Goal: Task Accomplishment & Management: Manage account settings

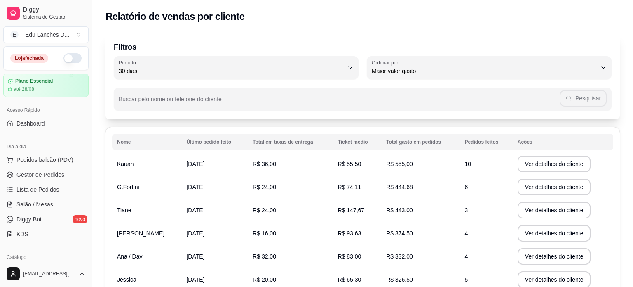
select select "30"
select select "HIGHEST_TOTAL_SPENT_WITH_ORDERS"
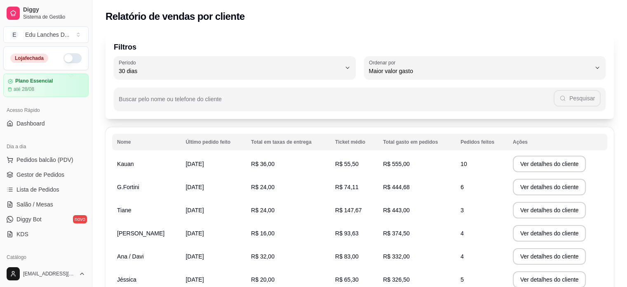
scroll to position [165, 0]
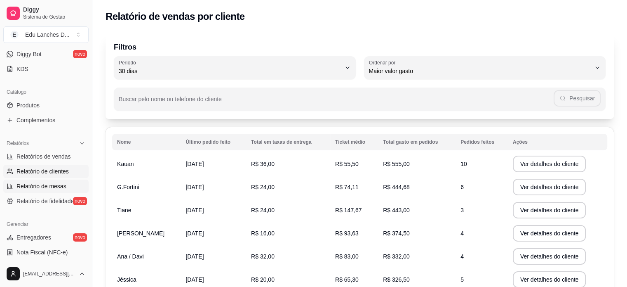
click at [46, 181] on link "Relatório de mesas" at bounding box center [45, 185] width 85 height 13
select select "TOTAL_OF_ORDERS"
select select "7"
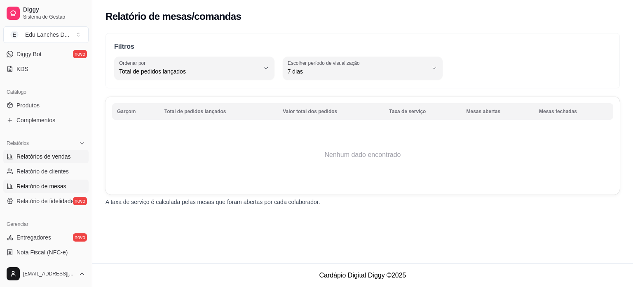
click at [42, 157] on span "Relatórios de vendas" at bounding box center [43, 156] width 54 height 8
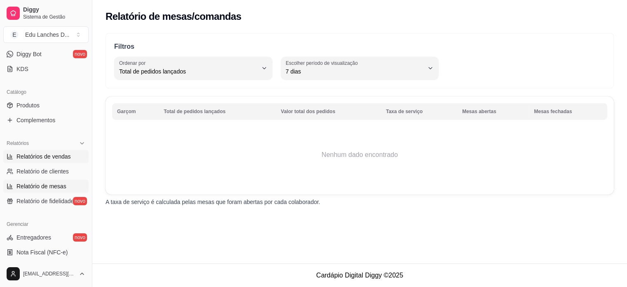
select select "ALL"
select select "0"
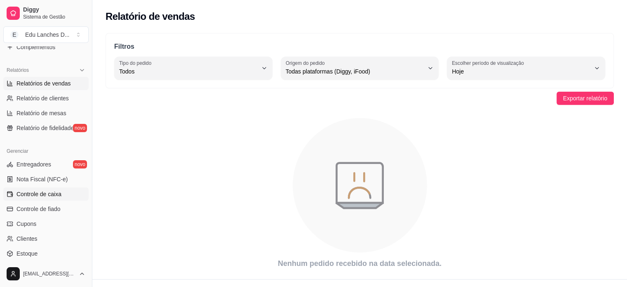
scroll to position [247, 0]
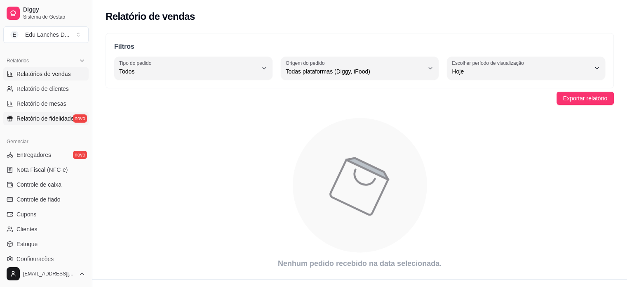
click at [53, 120] on span "Relatório de fidelidade" at bounding box center [44, 118] width 57 height 8
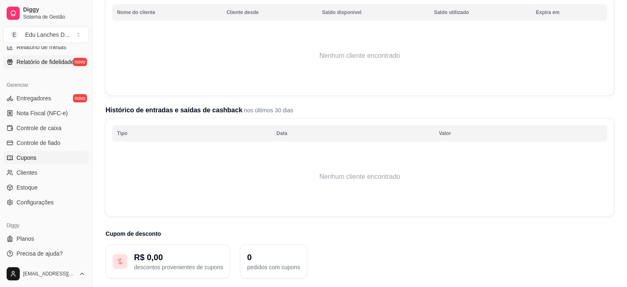
scroll to position [306, 0]
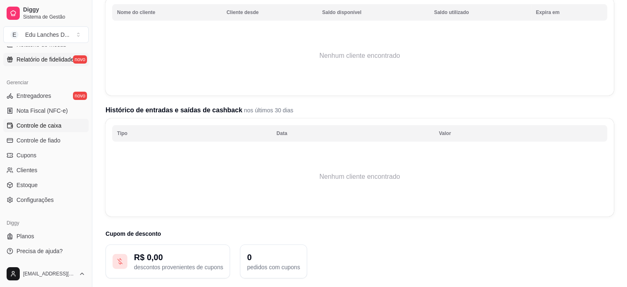
click at [53, 125] on span "Controle de caixa" at bounding box center [38, 125] width 45 height 8
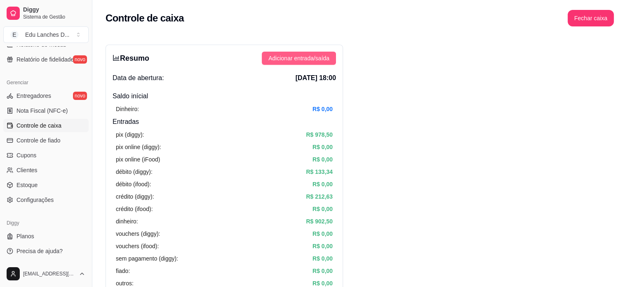
click at [302, 58] on span "Adicionar entrada/saída" at bounding box center [298, 58] width 61 height 9
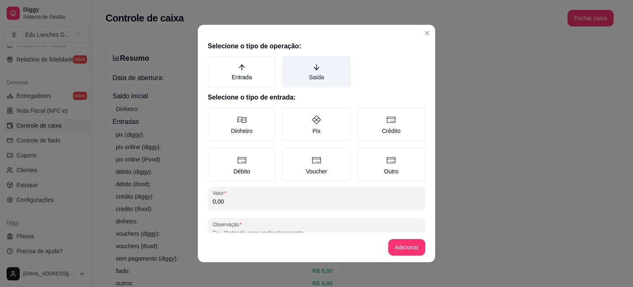
click at [306, 74] on label "Saída" at bounding box center [316, 71] width 68 height 31
click at [289, 62] on button "Saída" at bounding box center [285, 59] width 7 height 7
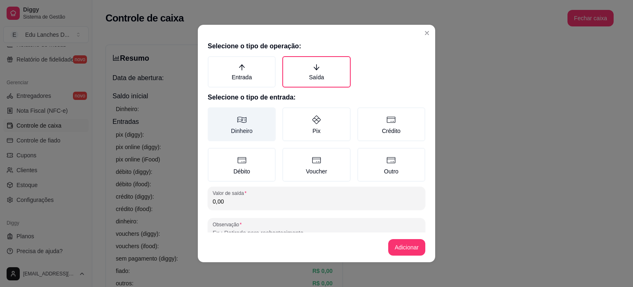
click at [247, 125] on label "Dinheiro" at bounding box center [242, 124] width 68 height 34
click at [214, 113] on button "Dinheiro" at bounding box center [210, 110] width 7 height 7
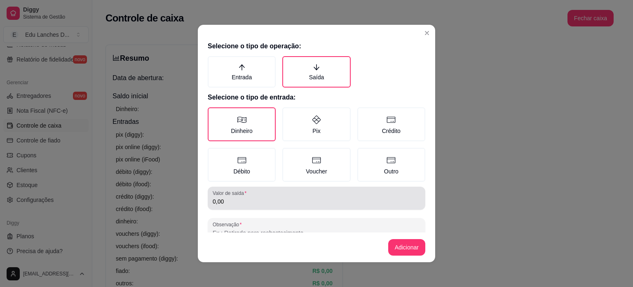
click at [238, 201] on input "0,00" at bounding box center [317, 201] width 208 height 8
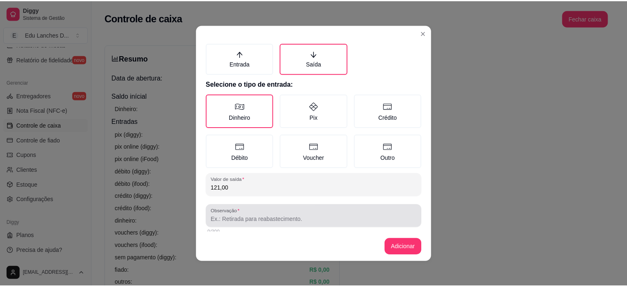
scroll to position [21, 0]
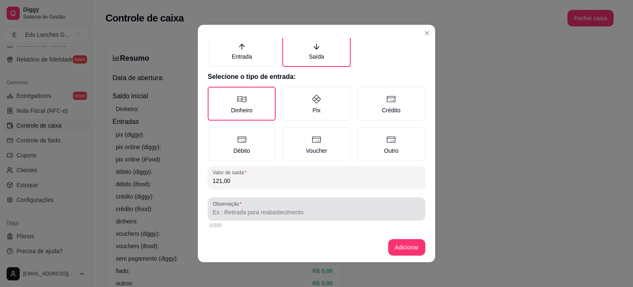
type input "121,00"
drag, startPoint x: 242, startPoint y: 217, endPoint x: 253, endPoint y: 200, distance: 20.1
click at [242, 216] on div "Observação" at bounding box center [317, 208] width 218 height 23
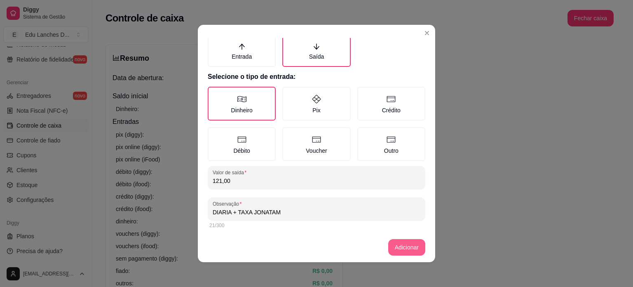
type input "DIARIA + TAXA JONATAM"
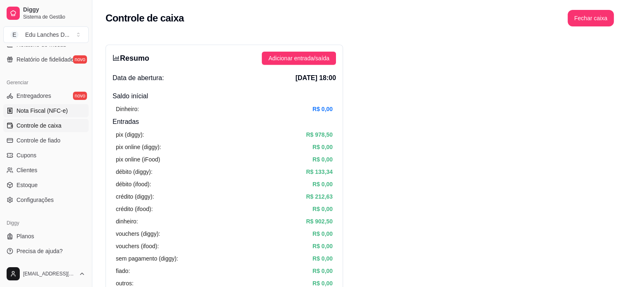
scroll to position [59, 0]
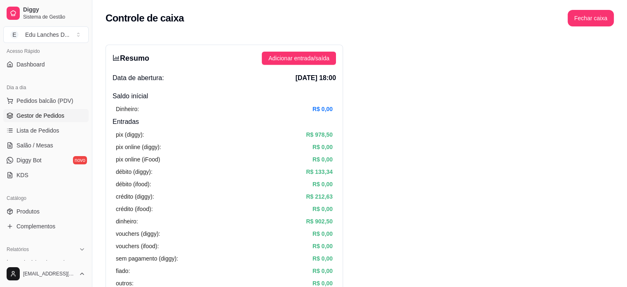
click at [41, 116] on span "Gestor de Pedidos" at bounding box center [40, 115] width 48 height 8
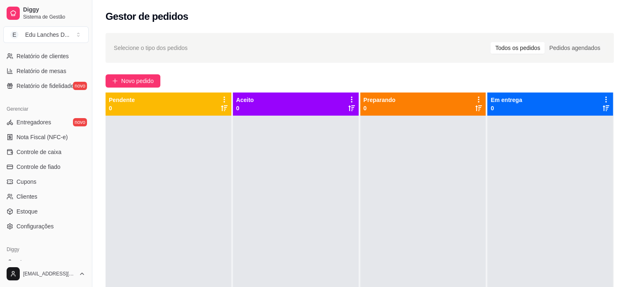
scroll to position [306, 0]
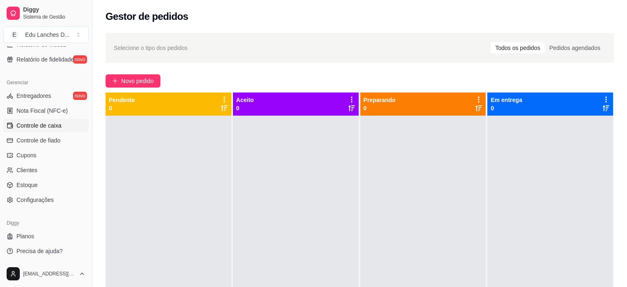
click at [45, 127] on span "Controle de caixa" at bounding box center [38, 125] width 45 height 8
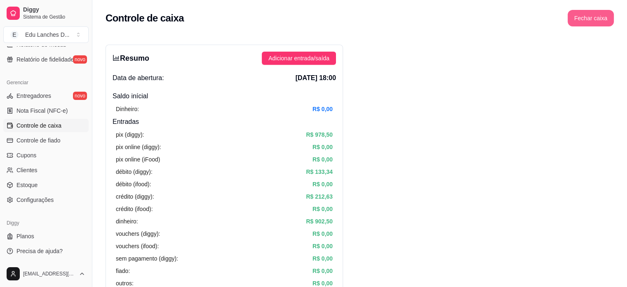
click at [590, 18] on button "Fechar caixa" at bounding box center [591, 18] width 46 height 16
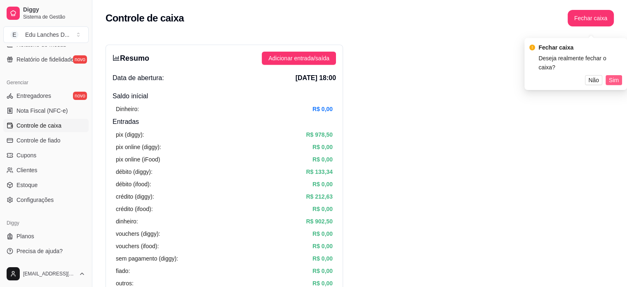
click at [613, 75] on span "Sim" at bounding box center [614, 79] width 10 height 9
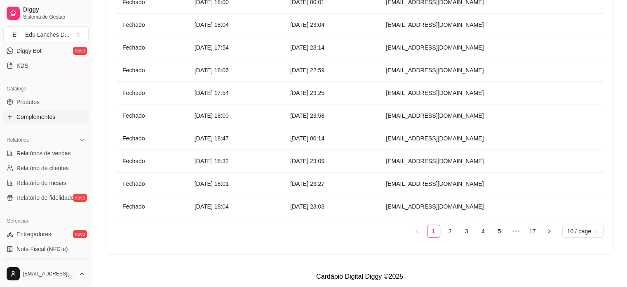
scroll to position [183, 0]
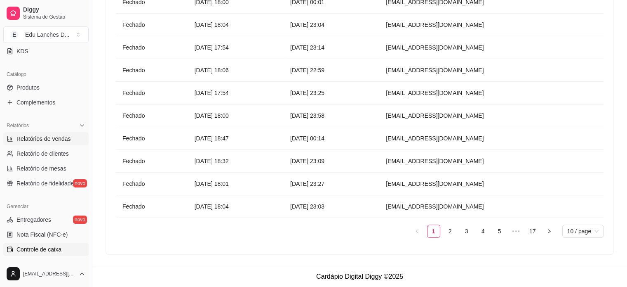
click at [49, 139] on span "Relatórios de vendas" at bounding box center [43, 138] width 54 height 8
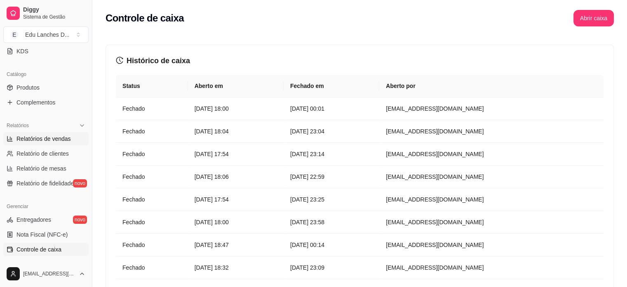
select select "ALL"
select select "0"
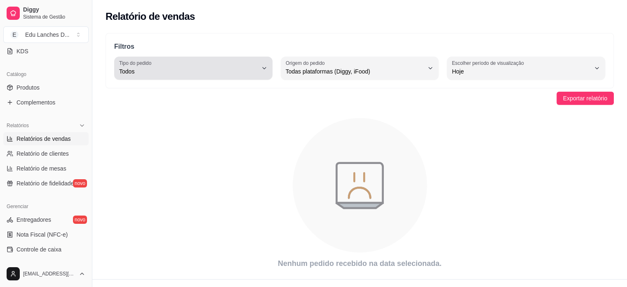
click at [262, 68] on icon "button" at bounding box center [264, 68] width 7 height 7
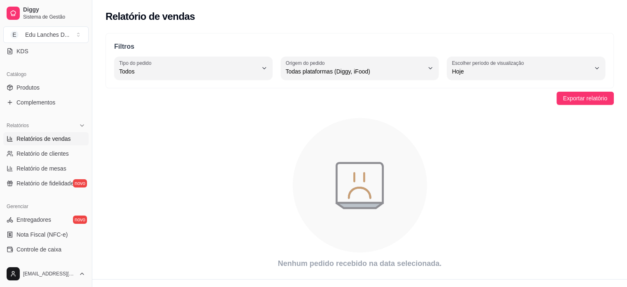
click at [169, 31] on div "Filtros ALL Tipo do pedido Todos Entrega Retirada Mesa Consumo local Tipo do pe…" at bounding box center [359, 153] width 535 height 251
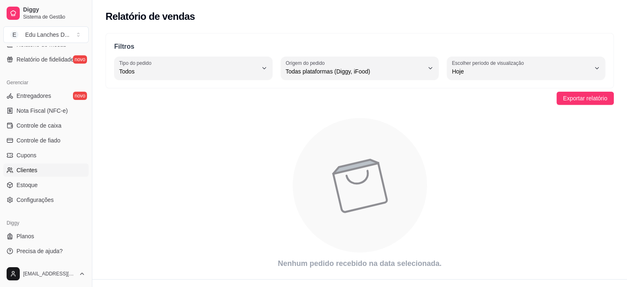
scroll to position [15, 0]
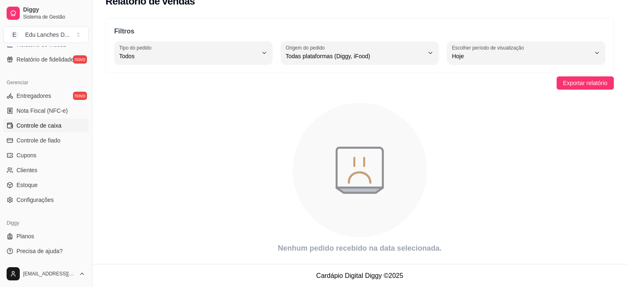
click at [51, 125] on span "Controle de caixa" at bounding box center [38, 125] width 45 height 8
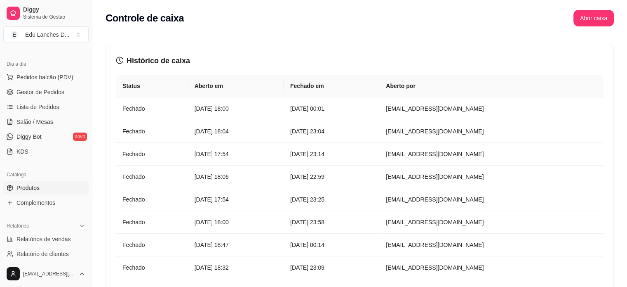
scroll to position [124, 0]
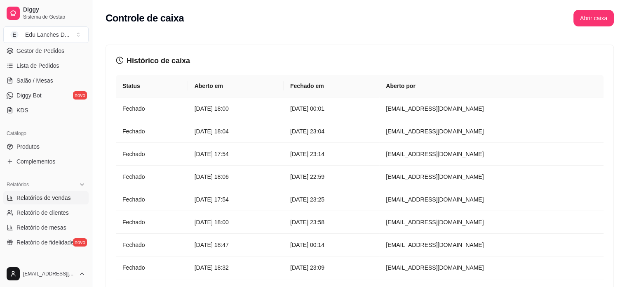
click at [49, 199] on span "Relatórios de vendas" at bounding box center [43, 197] width 54 height 8
select select "ALL"
select select "0"
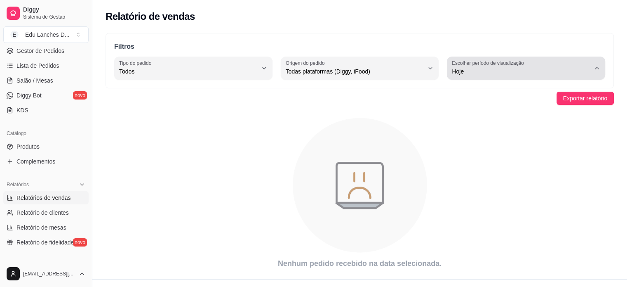
click at [597, 67] on icon "button" at bounding box center [597, 68] width 7 height 7
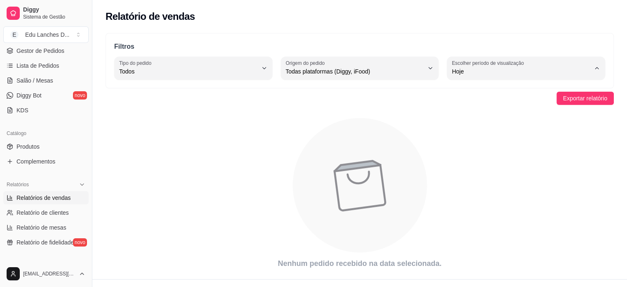
click at [471, 173] on span "Customizado" at bounding box center [521, 171] width 131 height 8
type input "-1"
select select "-1"
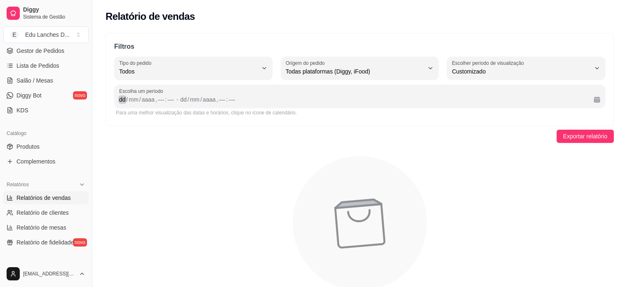
click at [125, 102] on div "dd" at bounding box center [122, 99] width 8 height 8
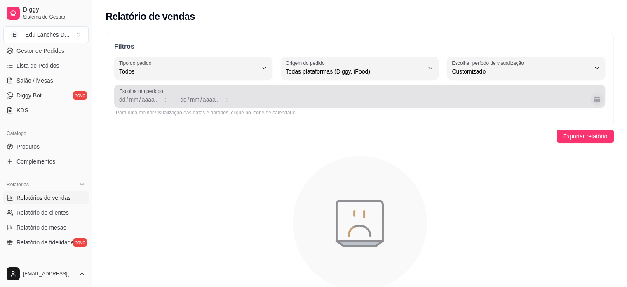
click at [597, 100] on button "Calendário" at bounding box center [596, 99] width 13 height 13
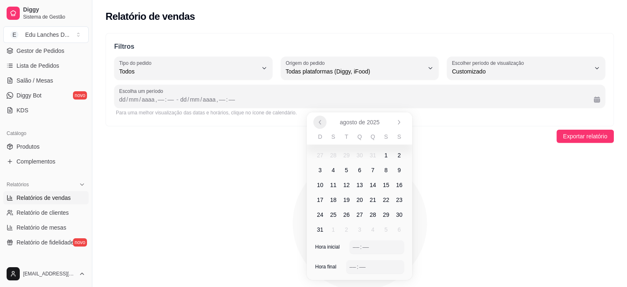
click at [320, 122] on icon "Anterior" at bounding box center [320, 122] width 2 height 4
click at [346, 155] on span "1" at bounding box center [346, 155] width 3 height 8
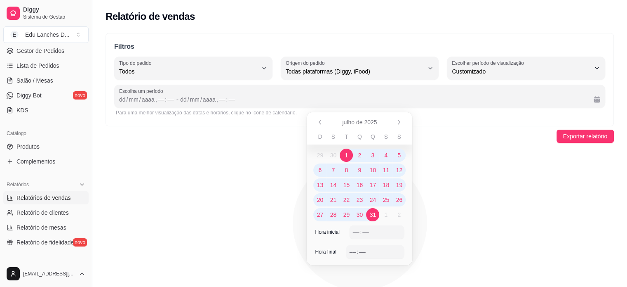
click at [374, 218] on span "31" at bounding box center [373, 214] width 7 height 8
click at [353, 230] on div "––" at bounding box center [356, 232] width 8 height 8
click at [356, 232] on div "––" at bounding box center [356, 232] width 8 height 8
click at [350, 250] on div "––" at bounding box center [353, 251] width 8 height 8
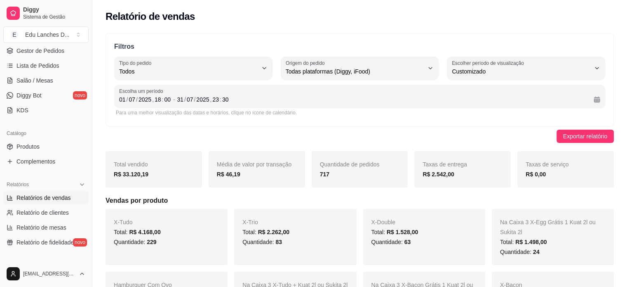
click at [492, 120] on div "Filtros ALL Tipo do pedido Todos Entrega Retirada Mesa Consumo local Tipo do pe…" at bounding box center [360, 79] width 508 height 93
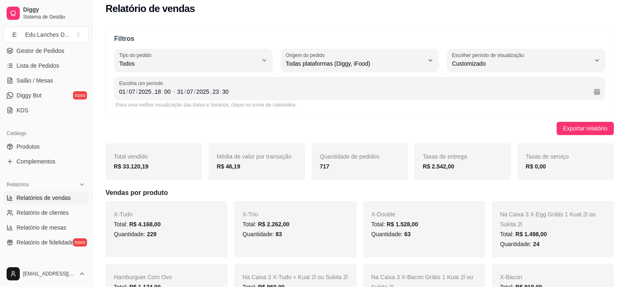
scroll to position [0, 0]
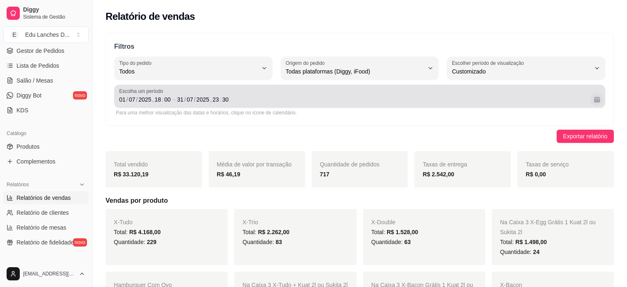
click at [597, 99] on button "Calendário" at bounding box center [596, 99] width 13 height 13
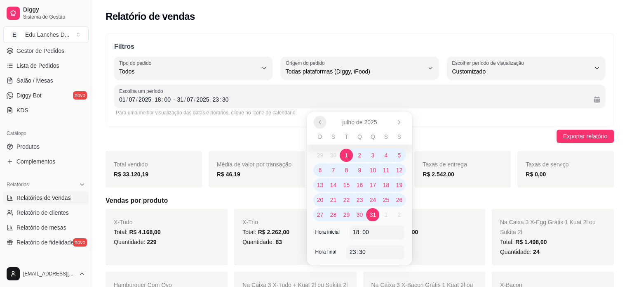
click at [318, 122] on icon "Anterior" at bounding box center [320, 122] width 7 height 7
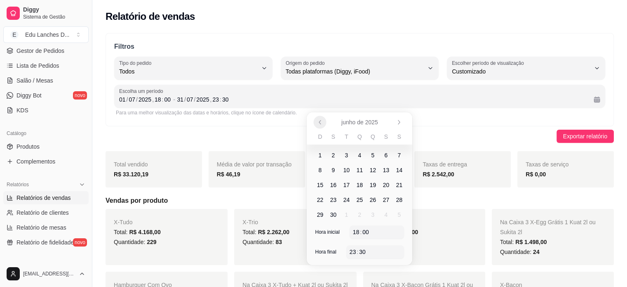
click at [318, 122] on icon "Anterior" at bounding box center [320, 122] width 7 height 7
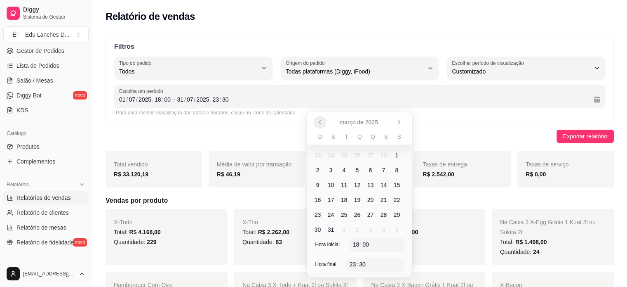
click at [318, 122] on icon "Anterior" at bounding box center [320, 122] width 7 height 7
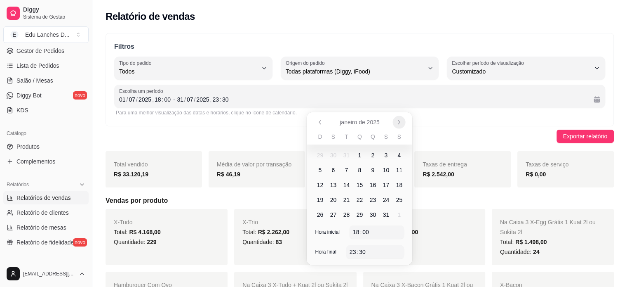
click at [402, 120] on icon "Próximo" at bounding box center [399, 122] width 7 height 7
click at [399, 154] on span "1" at bounding box center [398, 155] width 3 height 8
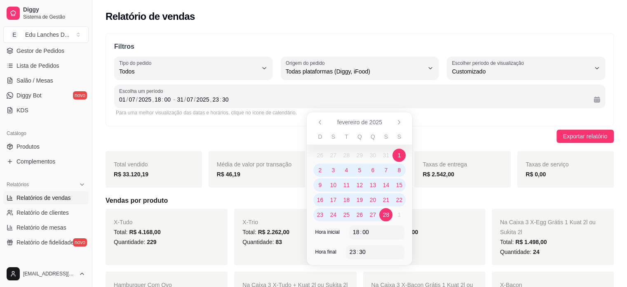
click at [384, 216] on span "28" at bounding box center [386, 214] width 7 height 8
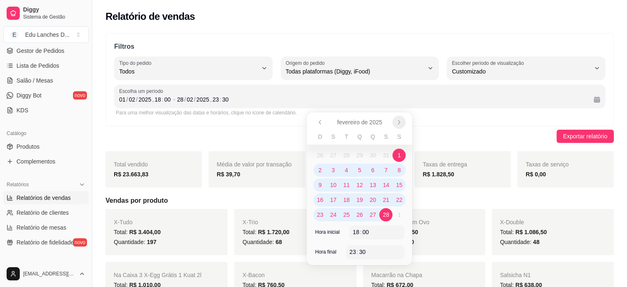
click at [399, 122] on icon "Próximo" at bounding box center [399, 122] width 7 height 7
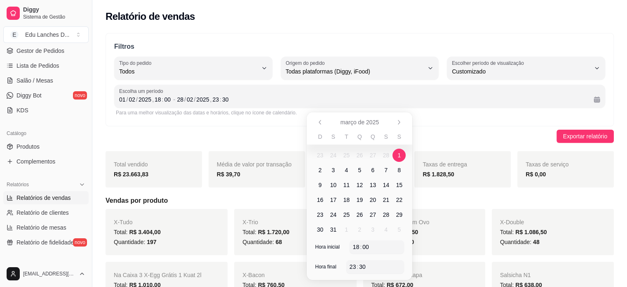
click at [398, 157] on span "1" at bounding box center [398, 155] width 3 height 8
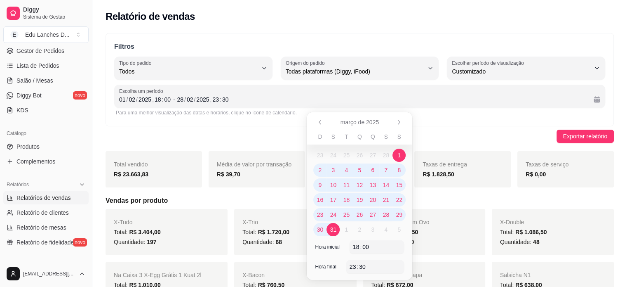
click at [331, 230] on span "31" at bounding box center [333, 229] width 7 height 8
click at [399, 123] on icon "Próximo" at bounding box center [399, 122] width 7 height 7
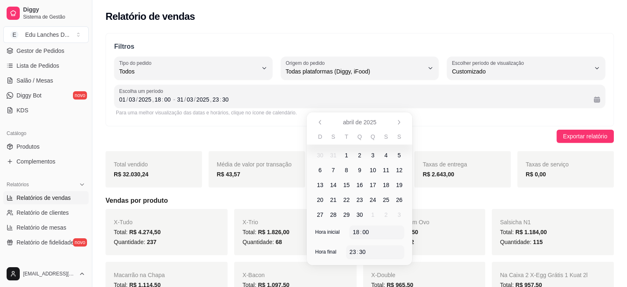
click at [345, 155] on span "1" at bounding box center [346, 155] width 3 height 8
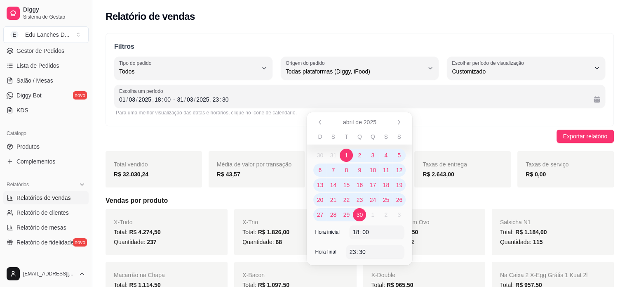
click at [359, 216] on span "30" at bounding box center [360, 214] width 7 height 8
click at [399, 123] on icon "Próximo" at bounding box center [399, 122] width 7 height 7
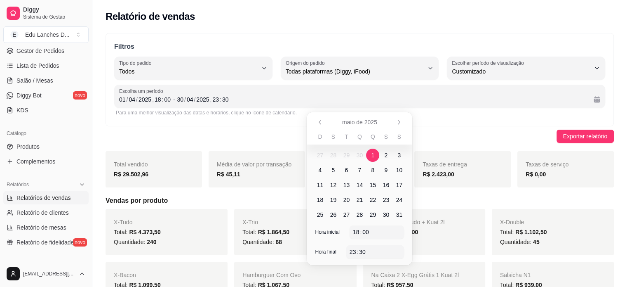
click at [371, 155] on span "1" at bounding box center [372, 155] width 3 height 8
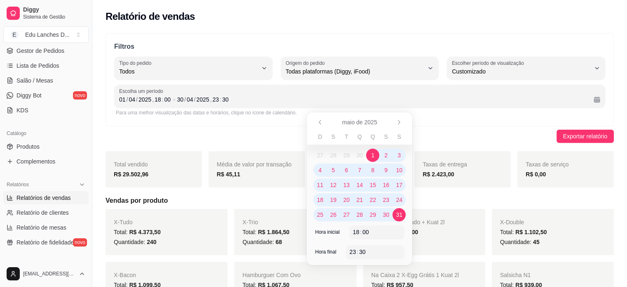
click at [398, 215] on span "31" at bounding box center [399, 214] width 7 height 8
click at [398, 124] on icon "Próximo" at bounding box center [399, 122] width 2 height 4
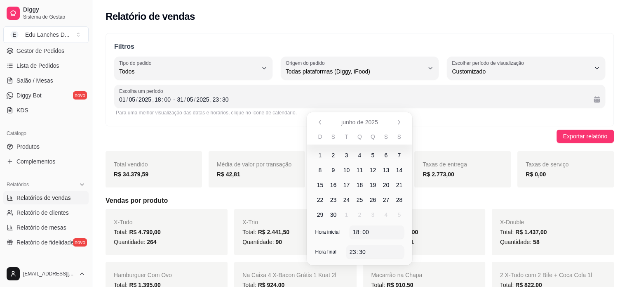
click at [319, 158] on span "1" at bounding box center [319, 155] width 3 height 8
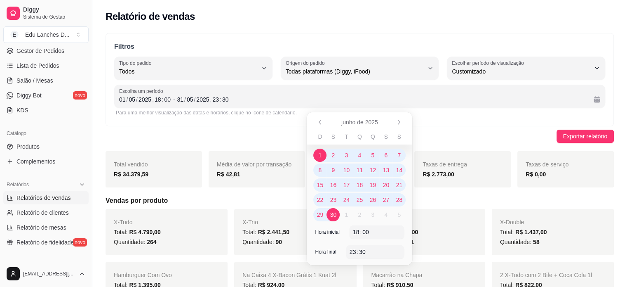
click at [331, 214] on span "30" at bounding box center [333, 214] width 7 height 8
click at [400, 123] on icon "Próximo" at bounding box center [399, 122] width 7 height 7
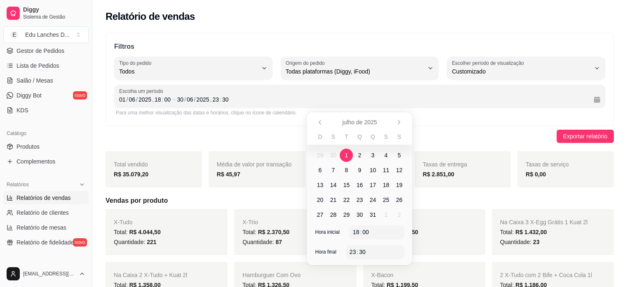
click at [344, 155] on span "1" at bounding box center [346, 154] width 13 height 13
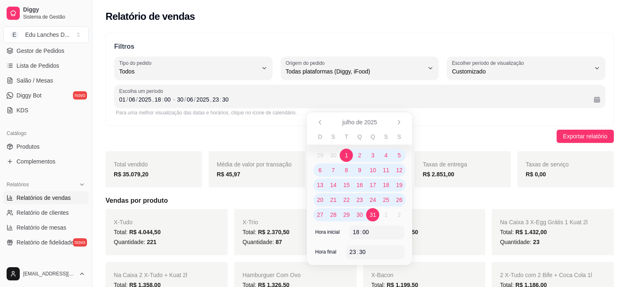
click at [372, 216] on span "31" at bounding box center [373, 214] width 7 height 8
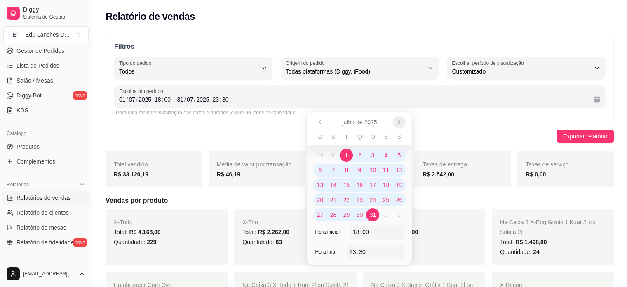
click at [400, 124] on icon "Próximo" at bounding box center [399, 122] width 7 height 7
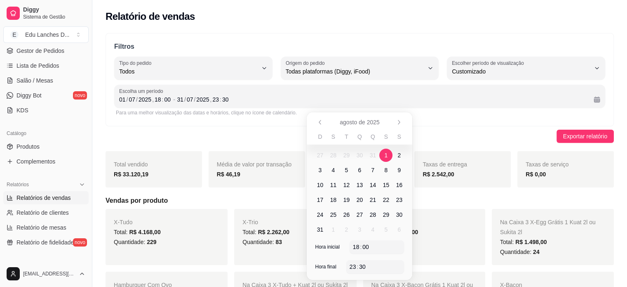
click at [386, 155] on span "1" at bounding box center [385, 155] width 3 height 8
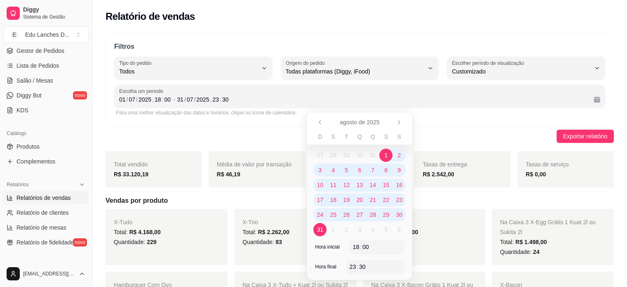
click at [322, 231] on span "31" at bounding box center [320, 229] width 7 height 8
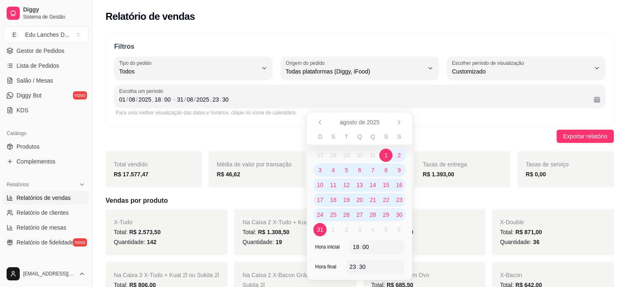
click at [384, 188] on span "15" at bounding box center [386, 185] width 7 height 8
click at [387, 151] on span "1" at bounding box center [385, 155] width 3 height 8
click at [317, 231] on span "31" at bounding box center [320, 229] width 7 height 8
click at [388, 153] on span "1" at bounding box center [385, 154] width 13 height 13
click at [319, 227] on span "31" at bounding box center [320, 229] width 7 height 8
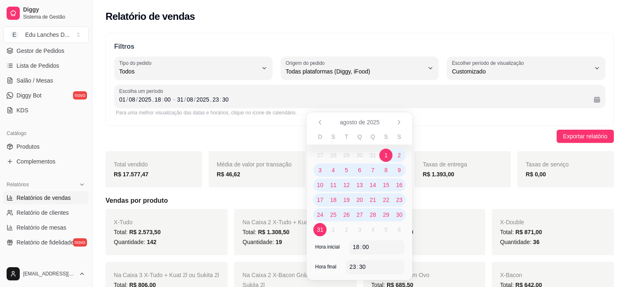
click at [385, 155] on span "1" at bounding box center [385, 155] width 3 height 8
click at [384, 155] on span "1" at bounding box center [385, 155] width 3 height 8
click at [315, 230] on span "31" at bounding box center [319, 229] width 13 height 13
click at [489, 138] on div "Exportar relatório" at bounding box center [360, 135] width 508 height 13
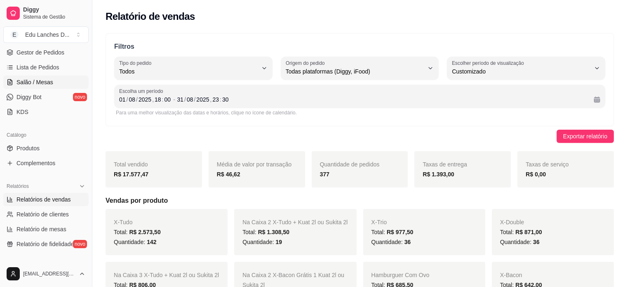
scroll to position [289, 0]
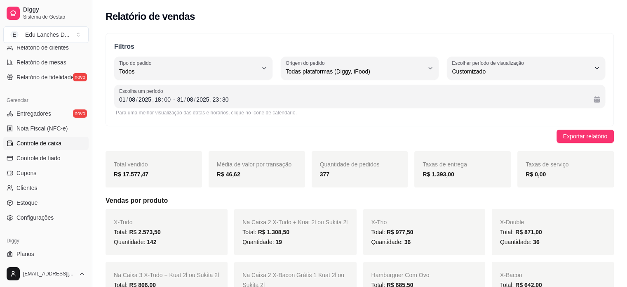
click at [49, 146] on span "Controle de caixa" at bounding box center [38, 143] width 45 height 8
